Goal: Find specific page/section: Find specific page/section

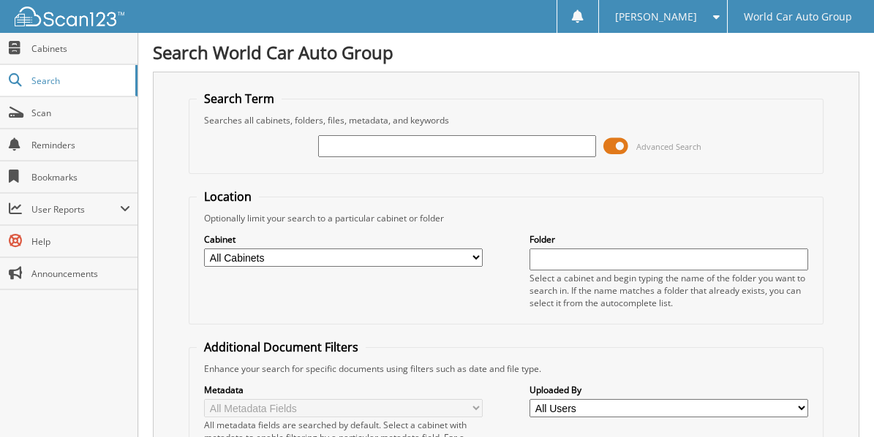
click at [339, 146] on input "text" at bounding box center [457, 146] width 278 height 22
type input "066364"
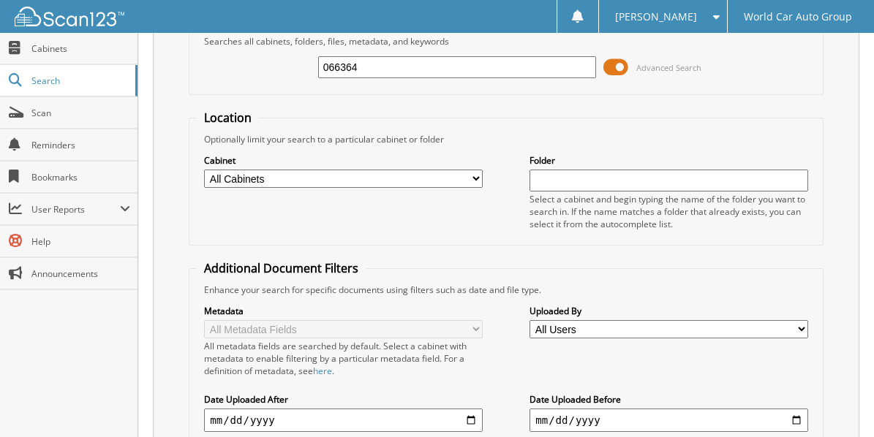
scroll to position [7, 0]
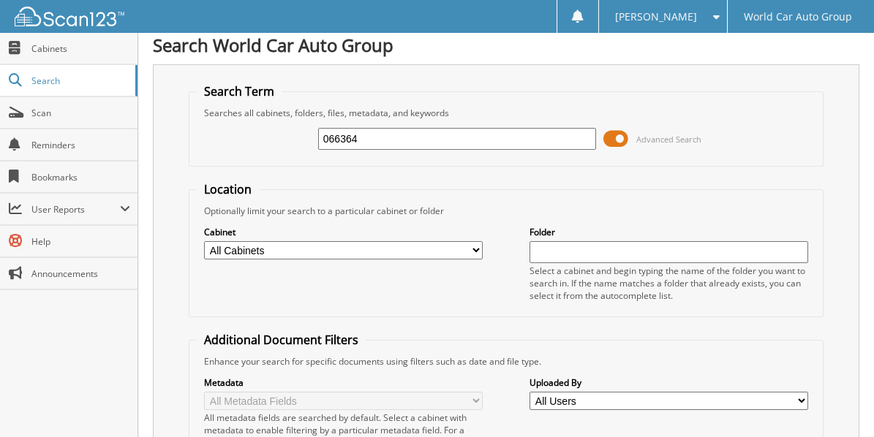
drag, startPoint x: 370, startPoint y: 136, endPoint x: 223, endPoint y: 135, distance: 147.0
click at [223, 135] on div "066364 Advanced Search" at bounding box center [506, 138] width 618 height 39
paste input "ACEVEZ;LOUIE"
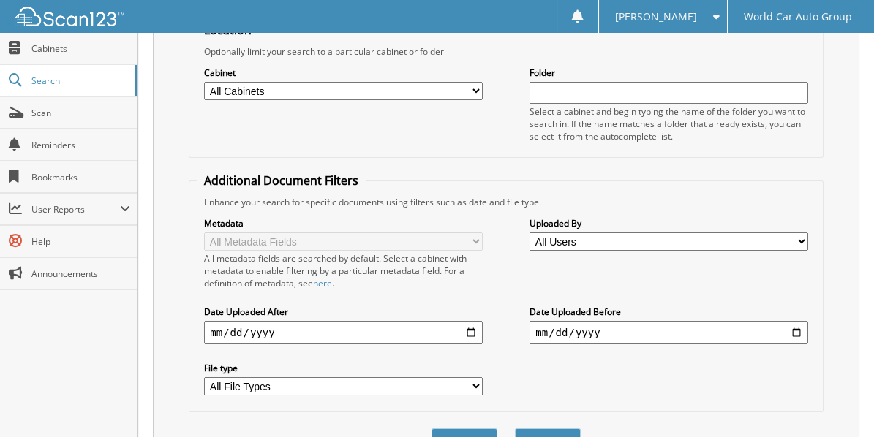
scroll to position [276, 0]
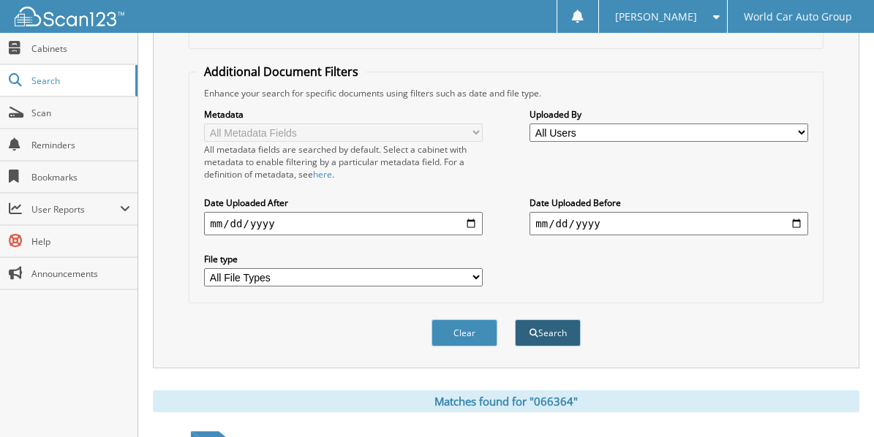
type input "ACEVEZ;LOUIE"
click at [570, 325] on button "Search" at bounding box center [548, 333] width 66 height 27
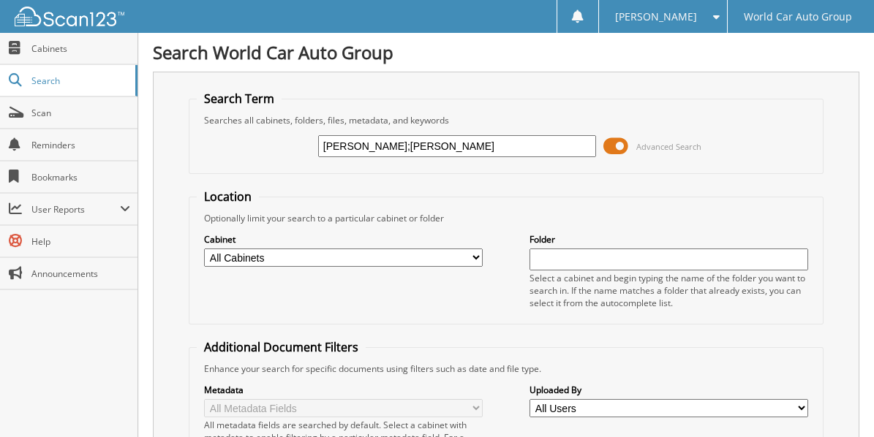
click at [423, 149] on input "ACEVEZ;LOUIE" at bounding box center [457, 146] width 278 height 22
type input "A"
click at [350, 144] on input "060009" at bounding box center [457, 146] width 278 height 22
click at [361, 132] on div "06009 Advanced Search" at bounding box center [506, 146] width 618 height 39
click at [361, 146] on input "06009" at bounding box center [457, 146] width 278 height 22
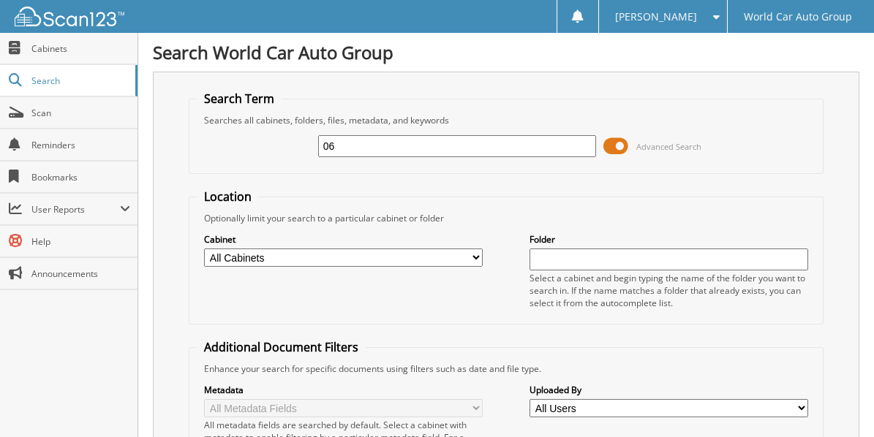
type input "0"
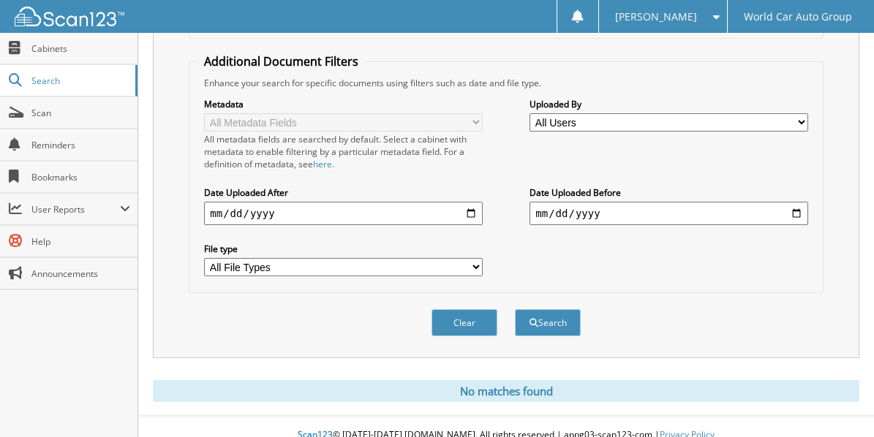
scroll to position [290, 0]
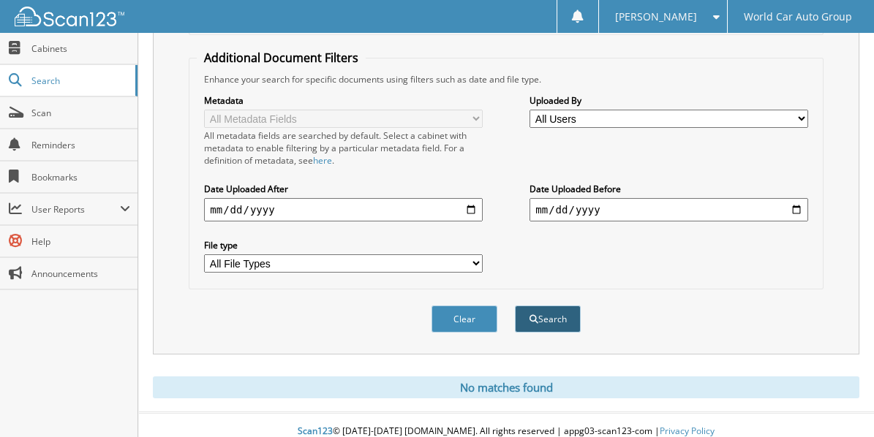
type input "506009"
click at [556, 308] on button "Search" at bounding box center [548, 319] width 66 height 27
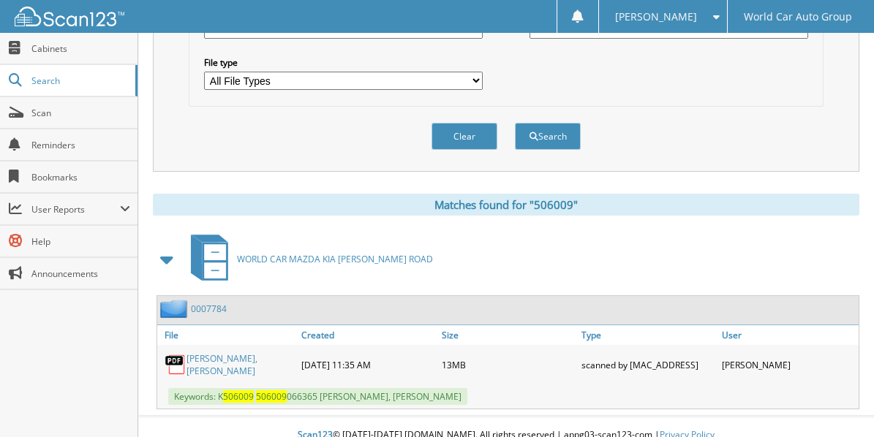
scroll to position [473, 0]
click at [240, 352] on link "ROSALINDA ACEVEZ, LOUIE ACEVEZ" at bounding box center [239, 364] width 107 height 25
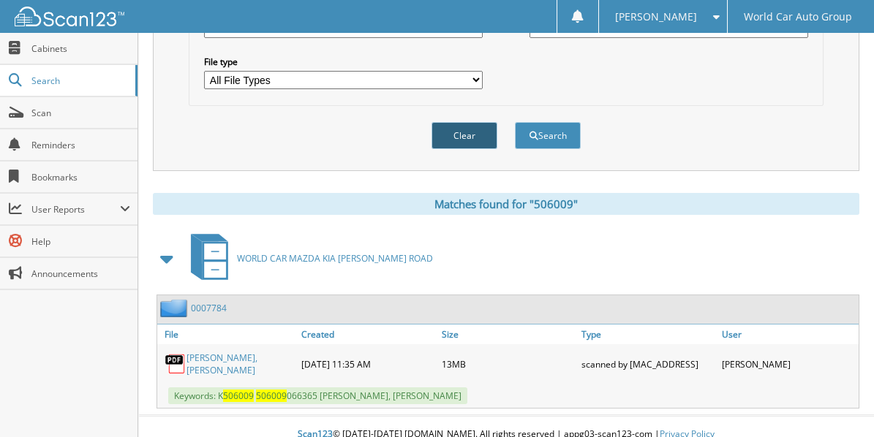
click at [455, 129] on button "Clear" at bounding box center [464, 135] width 66 height 27
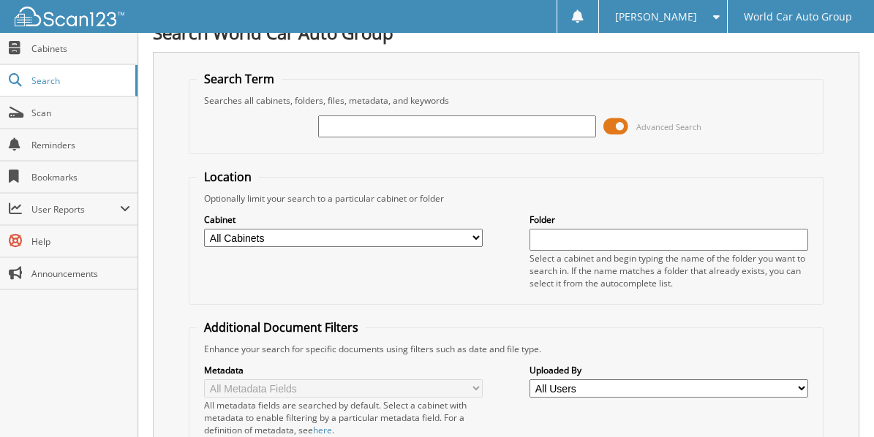
scroll to position [0, 0]
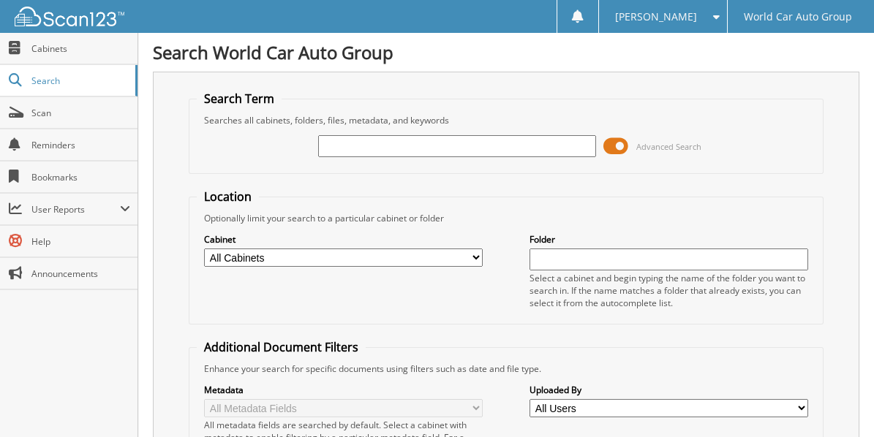
click at [406, 144] on input "text" at bounding box center [457, 146] width 278 height 22
type input "056152"
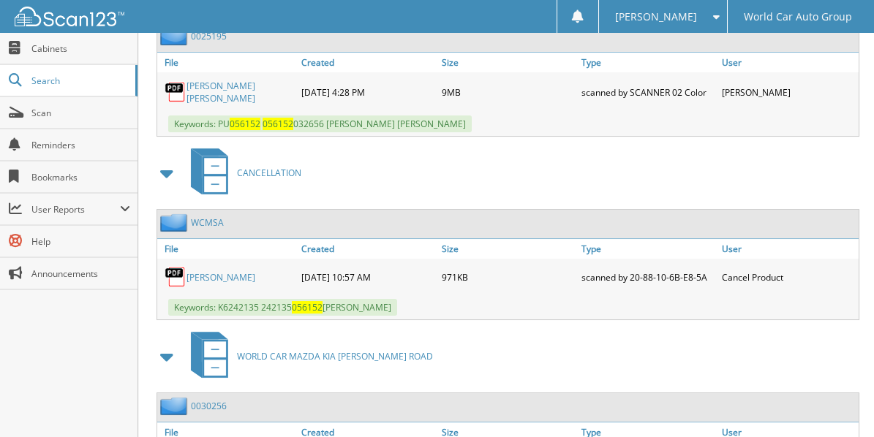
scroll to position [755, 0]
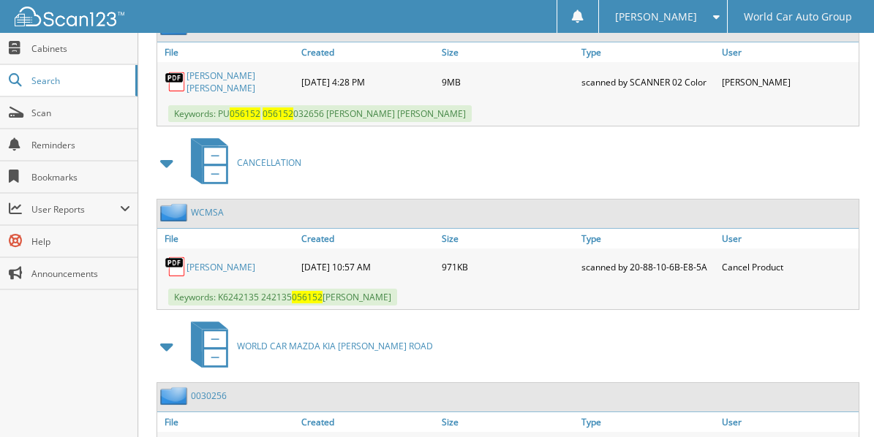
click at [222, 261] on link "[PERSON_NAME]" at bounding box center [220, 267] width 69 height 12
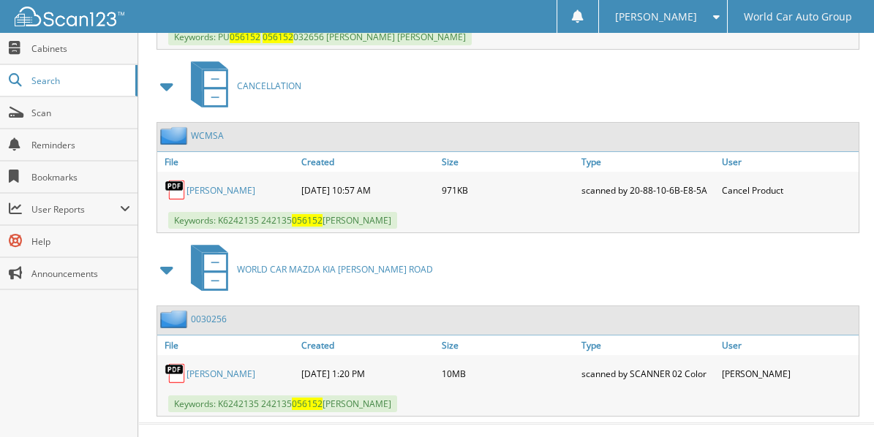
scroll to position [834, 0]
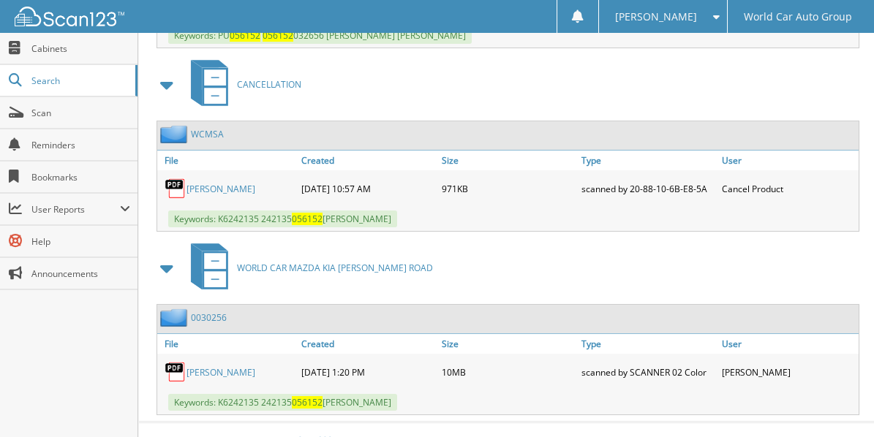
click at [232, 366] on link "CRUZ P RODRIGUEZ" at bounding box center [220, 372] width 69 height 12
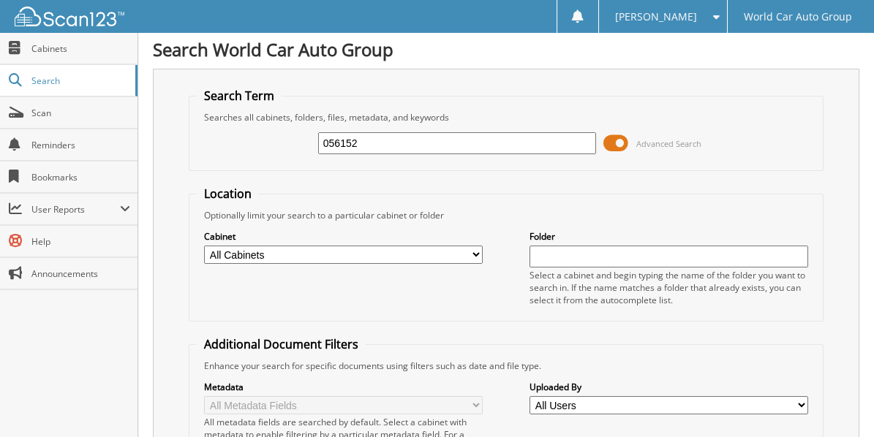
scroll to position [0, 0]
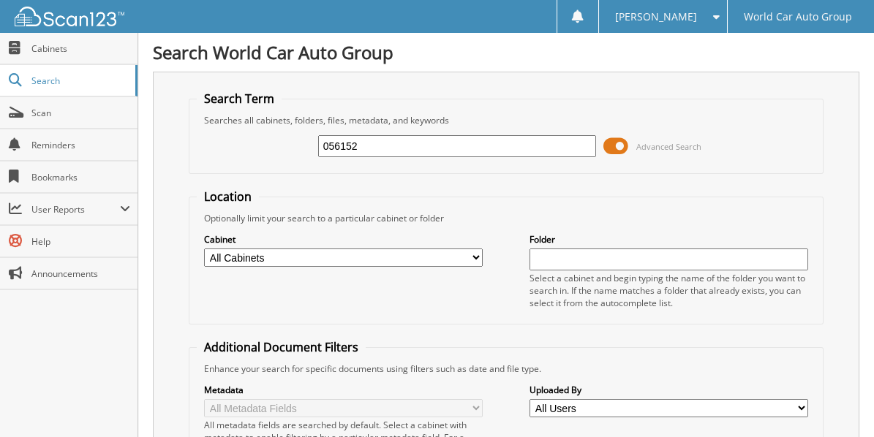
drag, startPoint x: 336, startPoint y: 146, endPoint x: 195, endPoint y: 147, distance: 140.4
click at [203, 153] on div "056152 Advanced Search" at bounding box center [506, 146] width 618 height 39
type input "068655"
drag, startPoint x: 404, startPoint y: 146, endPoint x: 134, endPoint y: 157, distance: 270.8
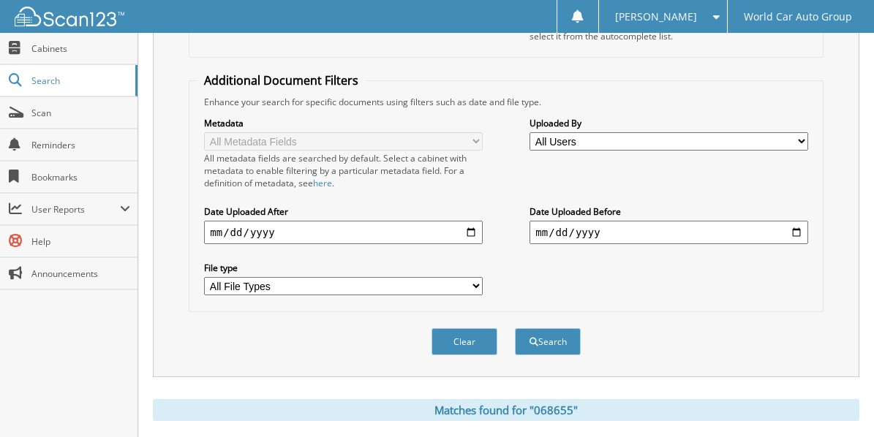
scroll to position [268, 0]
type input "064896"
click at [559, 328] on button "Search" at bounding box center [548, 341] width 66 height 27
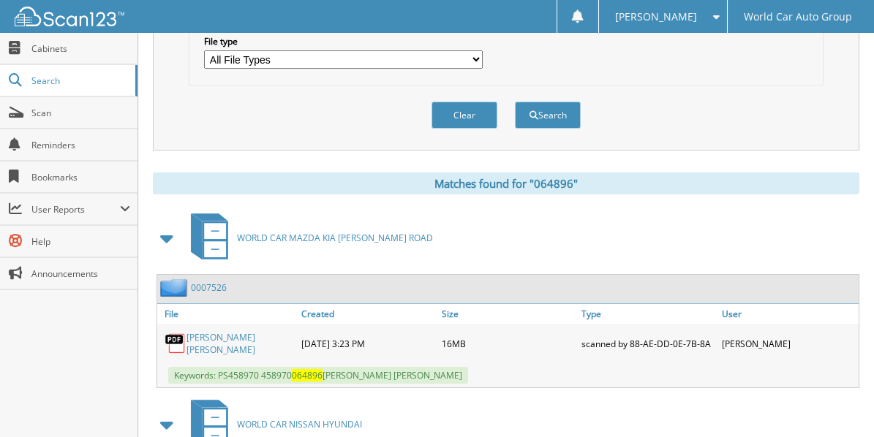
scroll to position [511, 0]
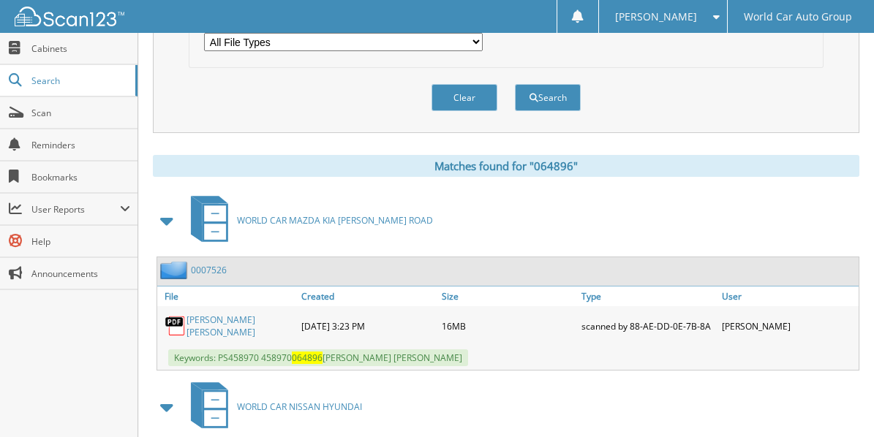
click at [257, 314] on link "PATRICIA KEIRA NICOLE LOWERY" at bounding box center [239, 326] width 107 height 25
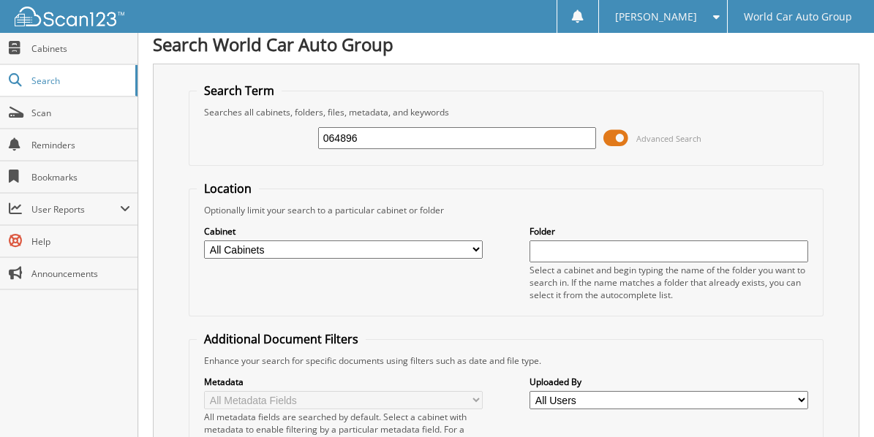
scroll to position [0, 0]
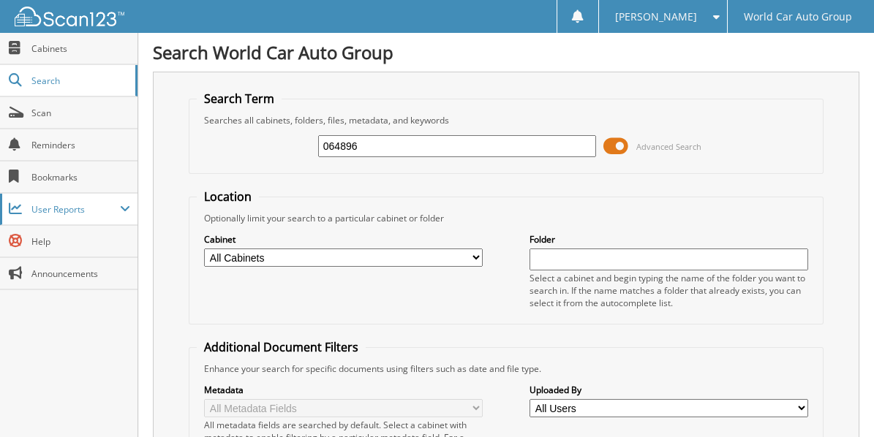
drag, startPoint x: 312, startPoint y: 160, endPoint x: 56, endPoint y: 208, distance: 260.5
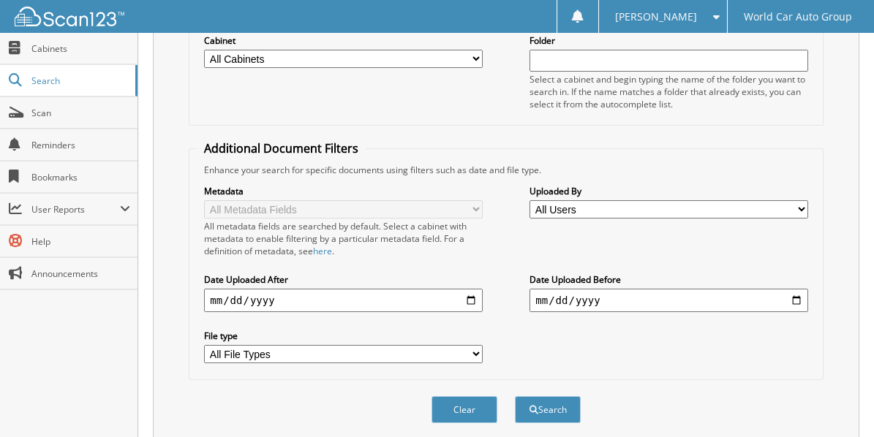
scroll to position [293, 0]
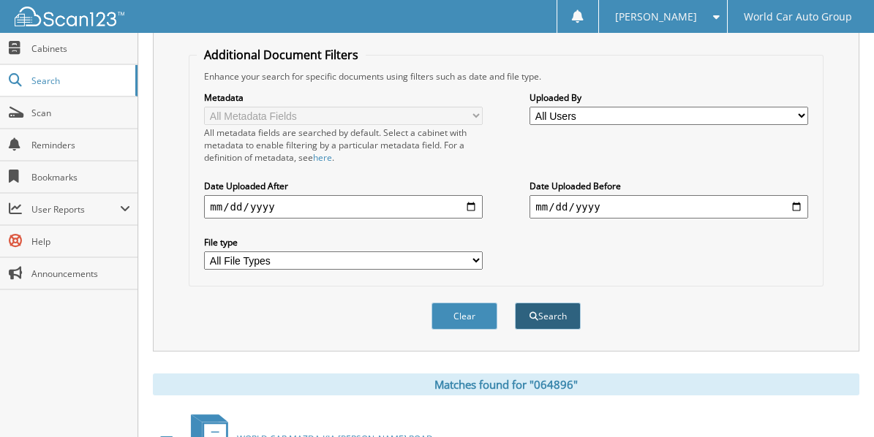
type input "067144"
click at [551, 308] on button "Search" at bounding box center [548, 316] width 66 height 27
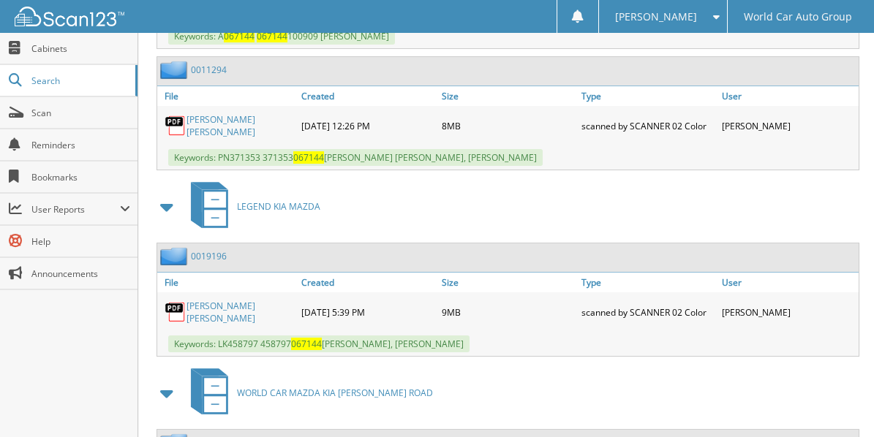
scroll to position [1145, 0]
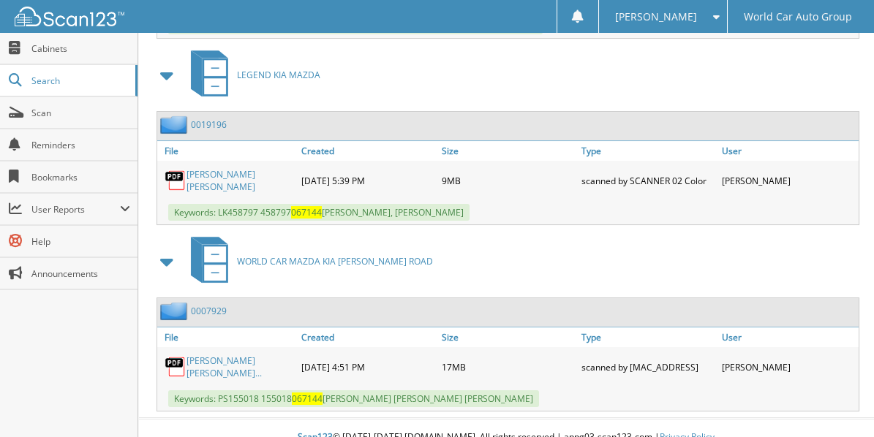
click at [203, 355] on link "CHARLES ANTHONY HOWLINGCRANE, JOHN MI..." at bounding box center [239, 367] width 107 height 25
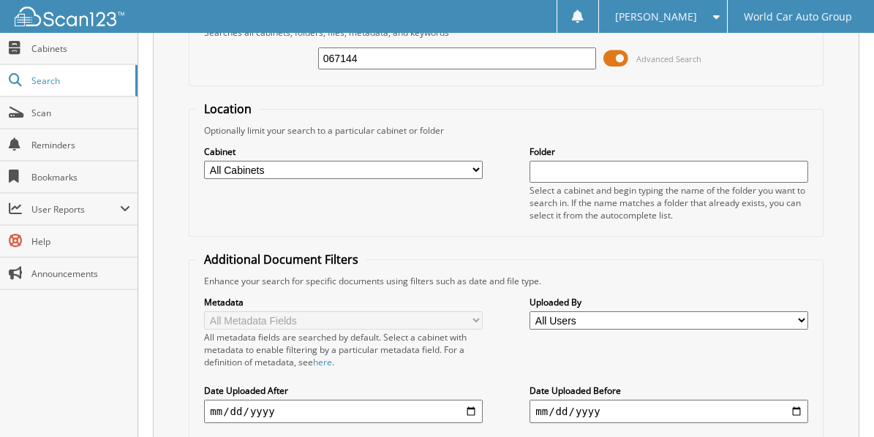
scroll to position [0, 0]
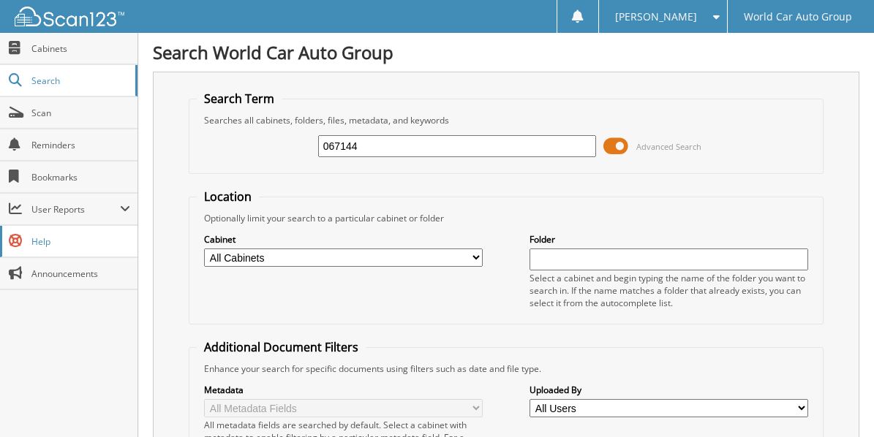
drag, startPoint x: 377, startPoint y: 140, endPoint x: 0, endPoint y: 240, distance: 390.2
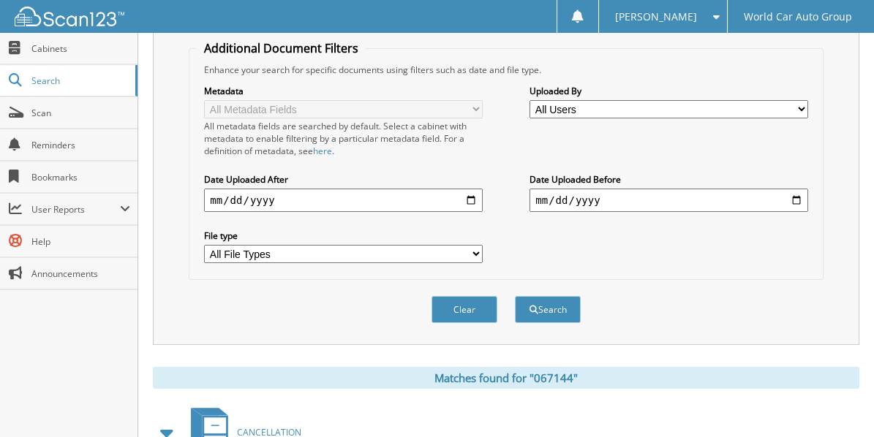
scroll to position [390, 0]
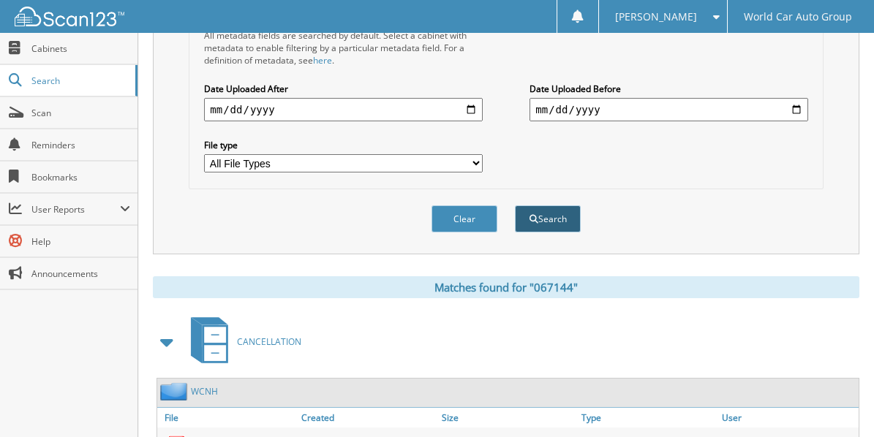
type input "7755"
click at [554, 214] on button "Search" at bounding box center [548, 218] width 66 height 27
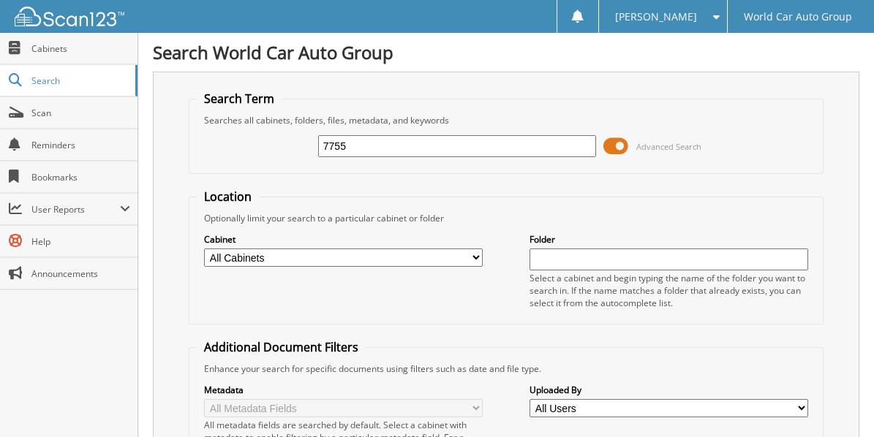
drag, startPoint x: 267, startPoint y: 148, endPoint x: 151, endPoint y: 167, distance: 117.9
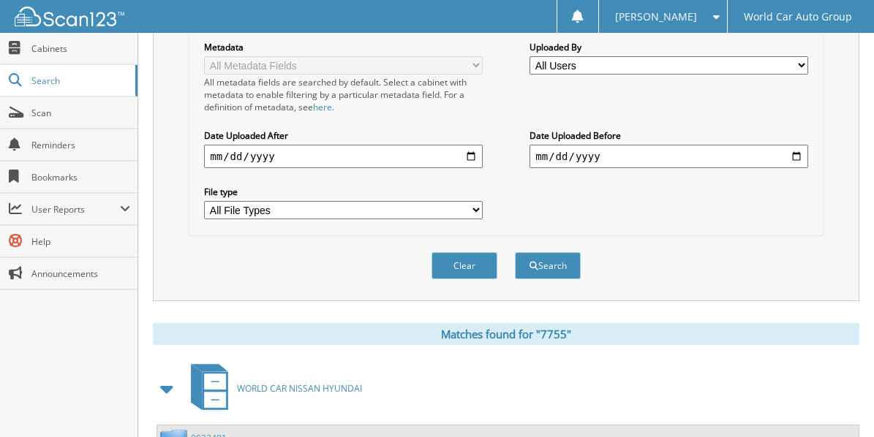
scroll to position [366, 0]
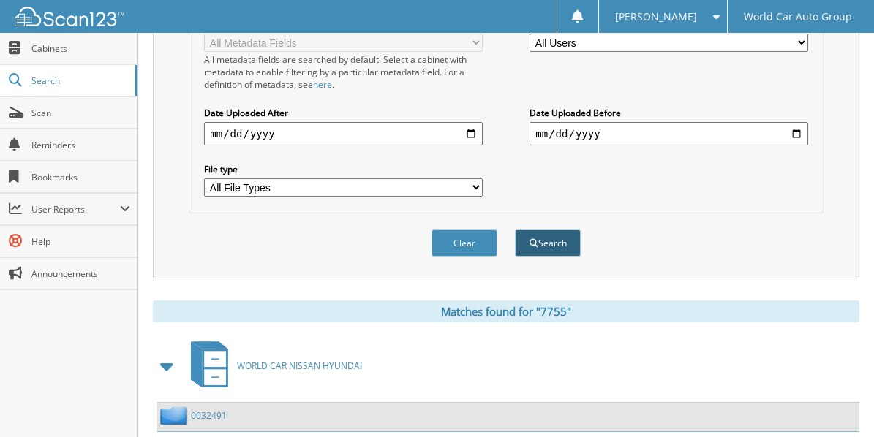
type input "[PERSON_NAME]"
click at [555, 238] on button "Search" at bounding box center [548, 243] width 66 height 27
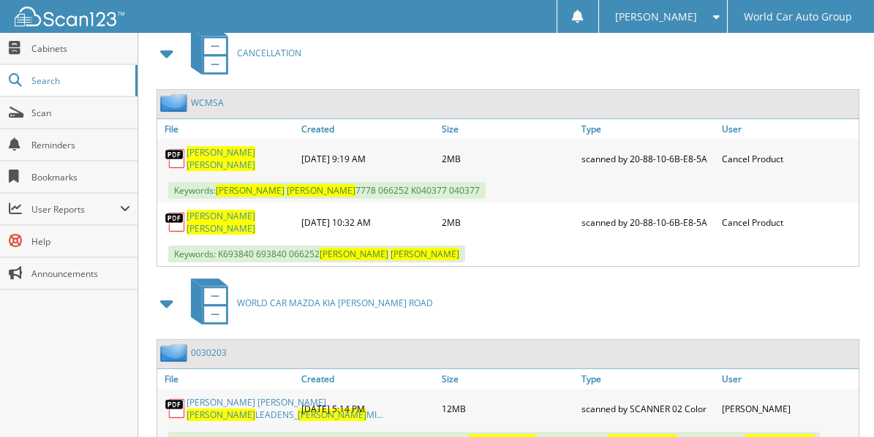
scroll to position [1511, 0]
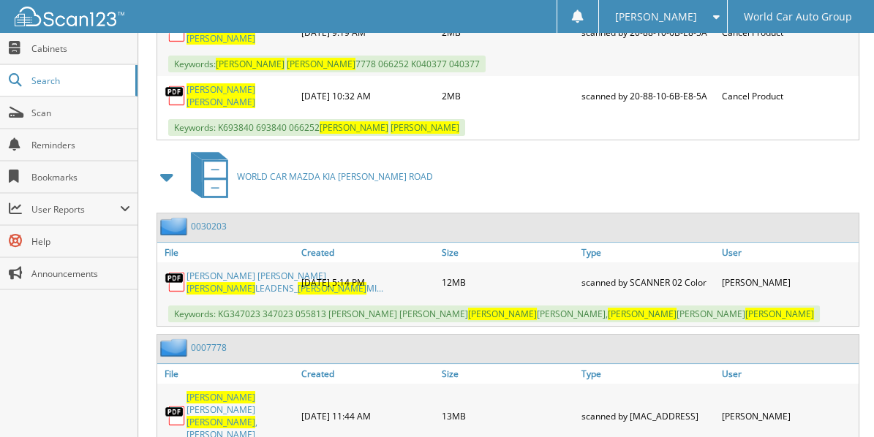
click at [255, 416] on span "[PERSON_NAME]" at bounding box center [220, 422] width 69 height 12
